Goal: Information Seeking & Learning: Learn about a topic

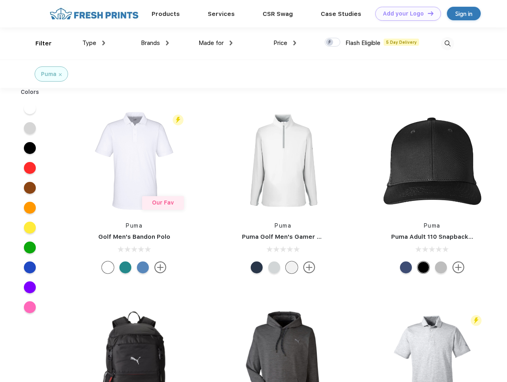
click at [405, 14] on link "Add your Logo Design Tool" at bounding box center [408, 14] width 66 height 14
click at [0, 0] on div "Design Tool" at bounding box center [0, 0] width 0 height 0
click at [427, 13] on link "Add your Logo Design Tool" at bounding box center [408, 14] width 66 height 14
click at [38, 43] on div "Filter" at bounding box center [43, 43] width 16 height 9
click at [94, 43] on span "Type" at bounding box center [89, 42] width 14 height 7
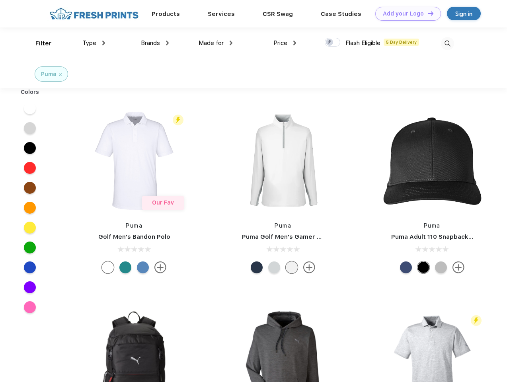
click at [155, 43] on span "Brands" at bounding box center [150, 42] width 19 height 7
click at [215, 43] on span "Made for" at bounding box center [210, 42] width 25 height 7
click at [285, 43] on span "Price" at bounding box center [280, 42] width 14 height 7
click at [332, 43] on div at bounding box center [332, 42] width 16 height 9
click at [330, 43] on input "checkbox" at bounding box center [326, 39] width 5 height 5
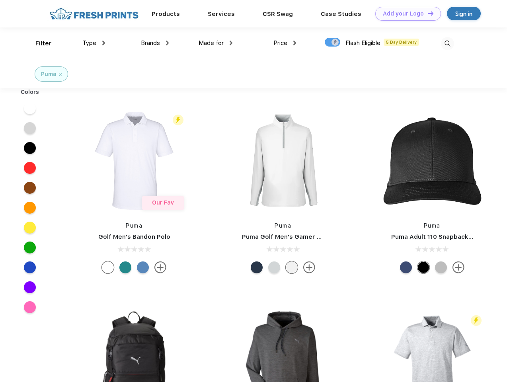
click at [447, 43] on img at bounding box center [447, 43] width 13 height 13
